Goal: Task Accomplishment & Management: Manage account settings

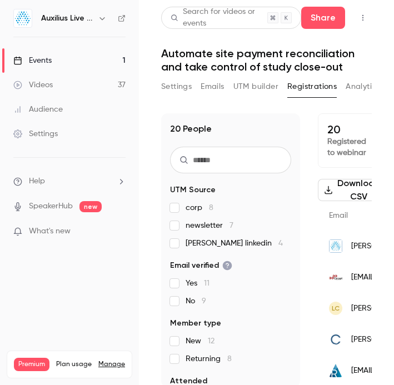
click at [41, 61] on div "Events" at bounding box center [32, 60] width 38 height 11
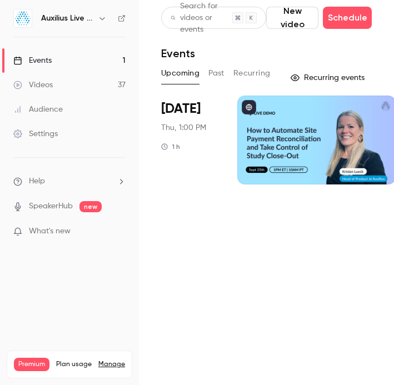
click at [289, 122] on div at bounding box center [316, 140] width 159 height 89
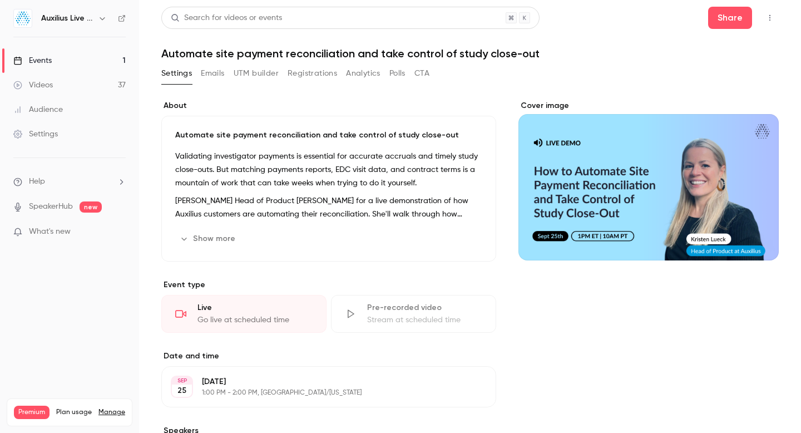
click at [317, 72] on button "Registrations" at bounding box center [313, 74] width 50 height 18
